Goal: Check status

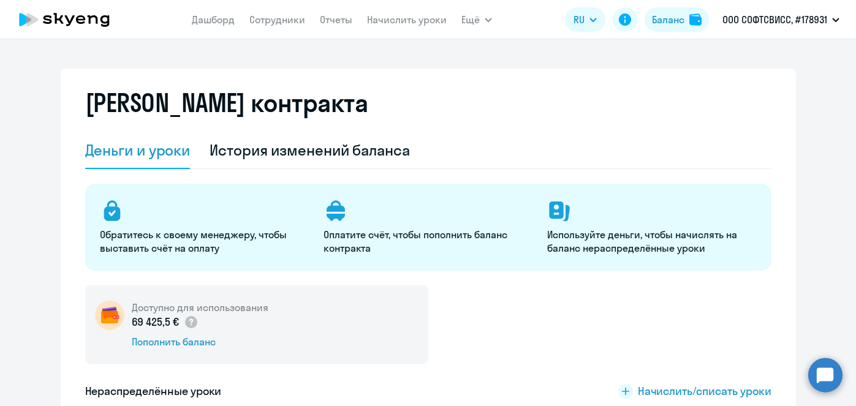
select select "english_adult_not_native_speaker"
